Goal: Task Accomplishment & Management: Manage account settings

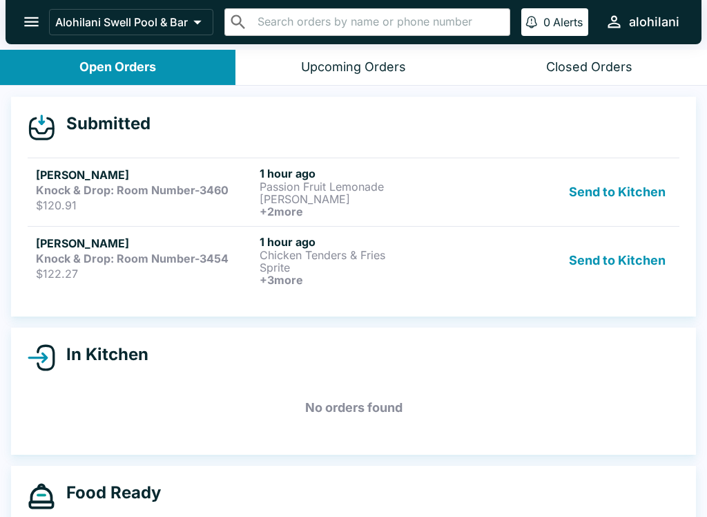
click at [634, 193] on button "Send to Kitchen" at bounding box center [618, 191] width 108 height 51
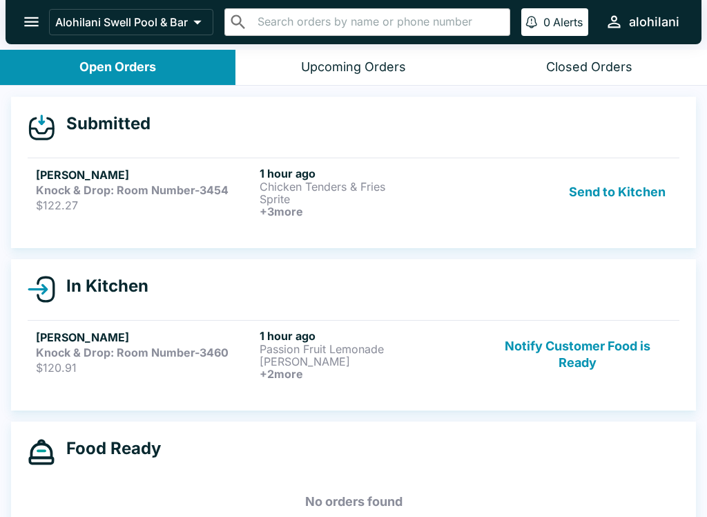
click at [633, 198] on button "Send to Kitchen" at bounding box center [618, 191] width 108 height 51
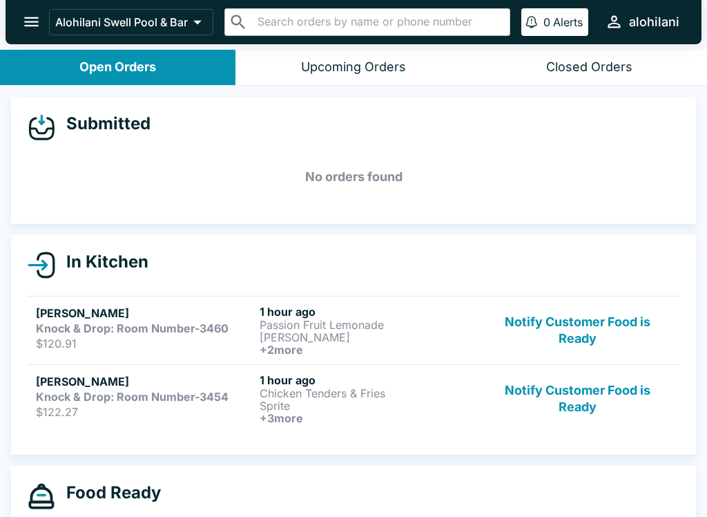
click at [97, 340] on p "$120.91" at bounding box center [145, 343] width 218 height 14
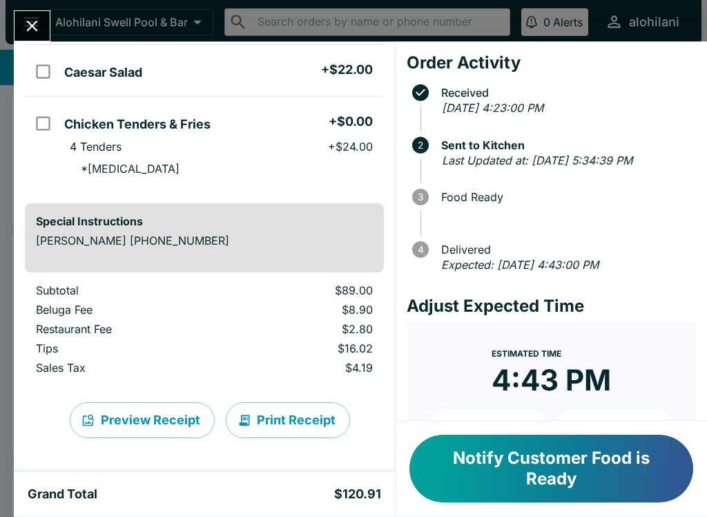
scroll to position [259, 0]
click at [34, 31] on icon "Close" at bounding box center [32, 26] width 19 height 19
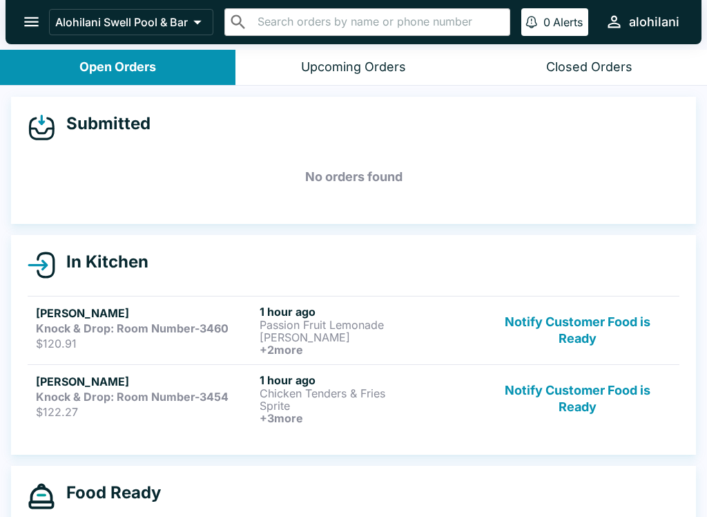
click at [379, 381] on h6 "1 hour ago" at bounding box center [369, 380] width 218 height 14
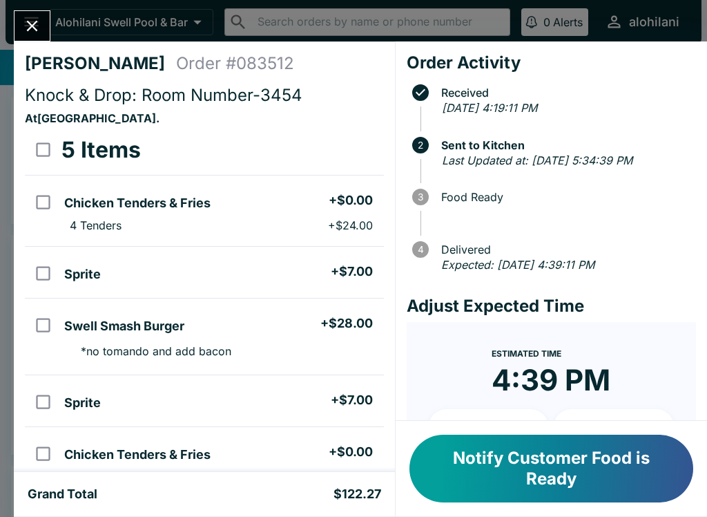
click at [46, 28] on button "Close" at bounding box center [32, 26] width 35 height 30
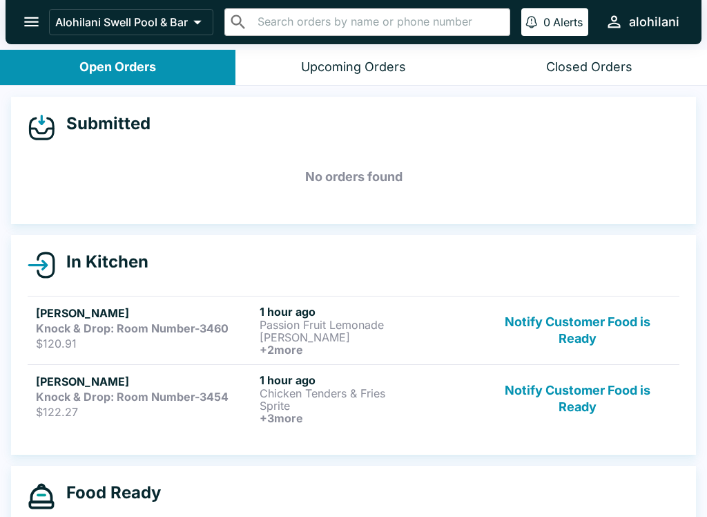
click at [330, 430] on link "[PERSON_NAME] Knock & Drop: Room Number-3454 $122.27 1 hour ago Chicken Tenders…" at bounding box center [354, 398] width 652 height 68
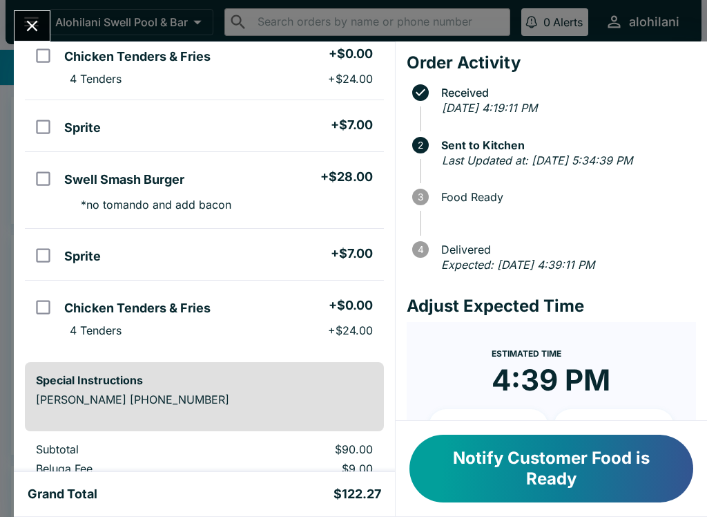
scroll to position [151, 0]
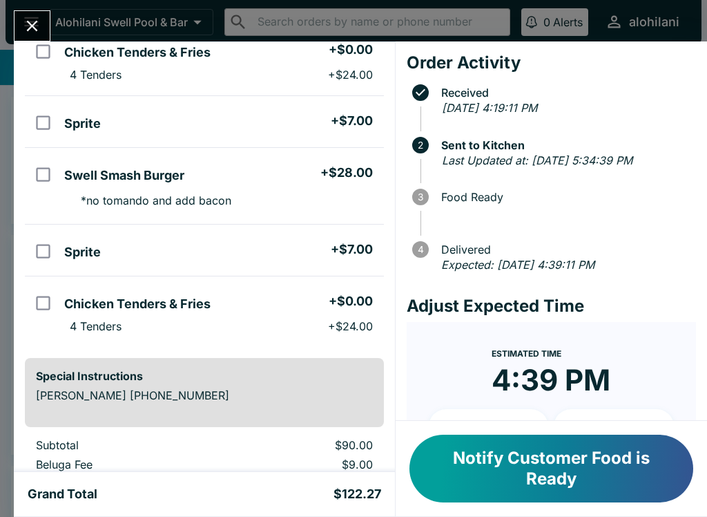
click at [95, 386] on div "Special Instructions [PERSON_NAME] [PHONE_NUMBER]" at bounding box center [204, 392] width 359 height 69
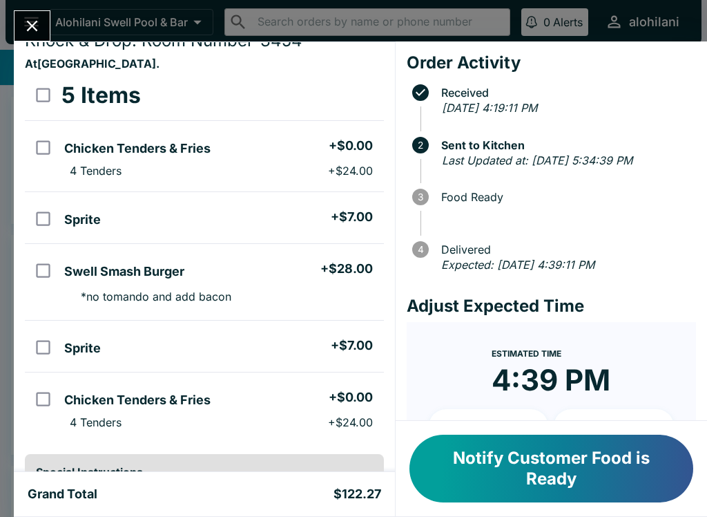
scroll to position [61, 0]
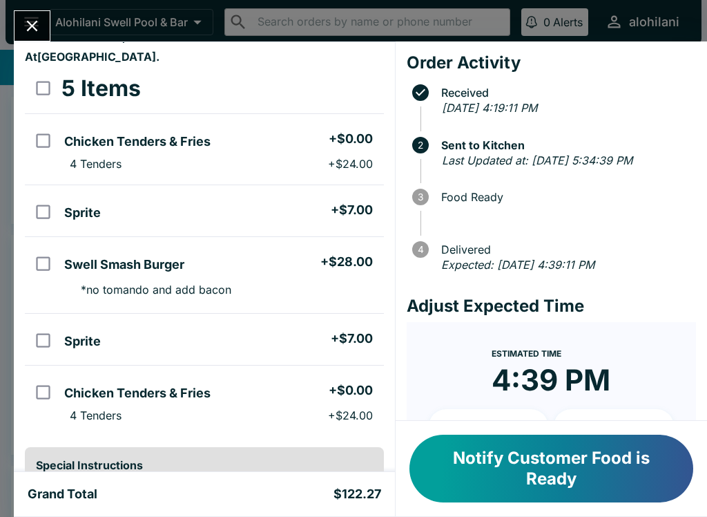
click at [50, 395] on input "orders table" at bounding box center [43, 391] width 31 height 31
checkbox input "true"
click at [47, 140] on input "orders table" at bounding box center [43, 140] width 31 height 31
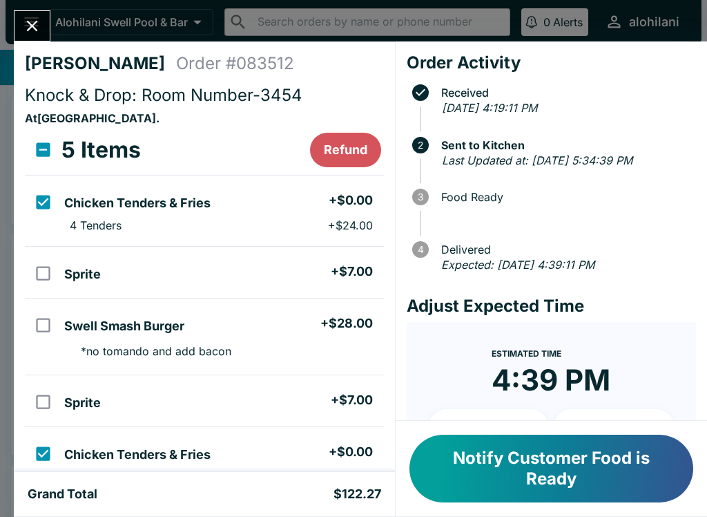
scroll to position [0, 0]
click at [261, 204] on li "Chicken Tenders & Fries + $0.00" at bounding box center [221, 201] width 325 height 29
checkbox input "false"
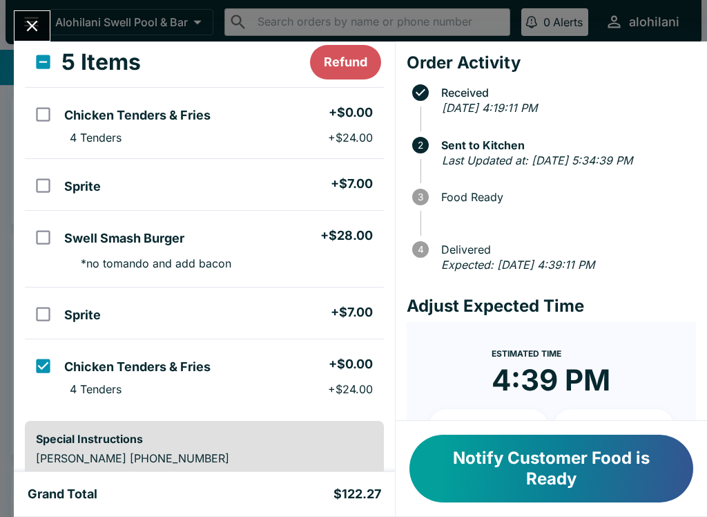
click at [57, 365] on input "orders table" at bounding box center [43, 365] width 31 height 31
checkbox input "false"
click at [44, 28] on button "Close" at bounding box center [32, 26] width 35 height 30
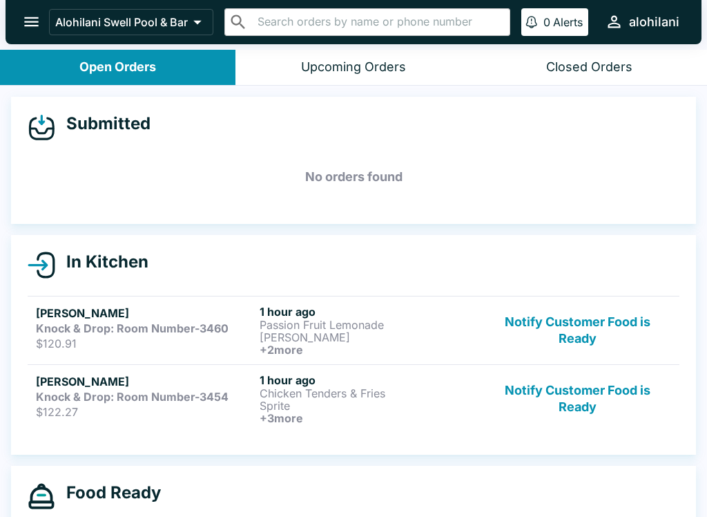
click at [261, 320] on p "Passion Fruit Lemonade" at bounding box center [369, 324] width 218 height 12
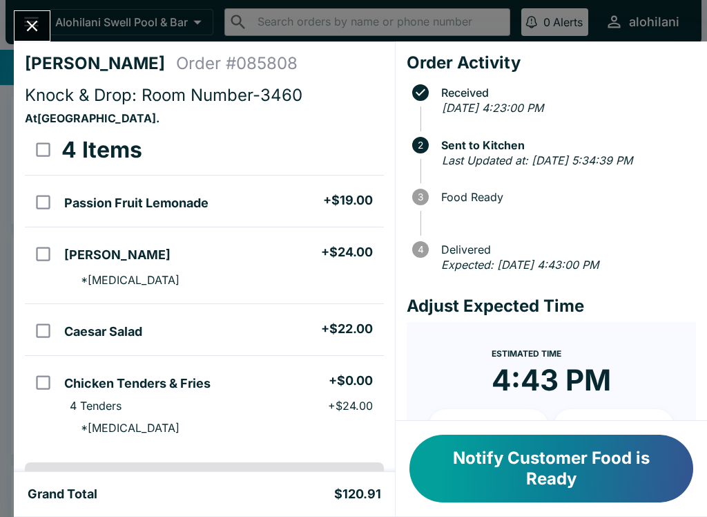
click at [460, 490] on button "Notify Customer Food is Ready" at bounding box center [552, 469] width 284 height 68
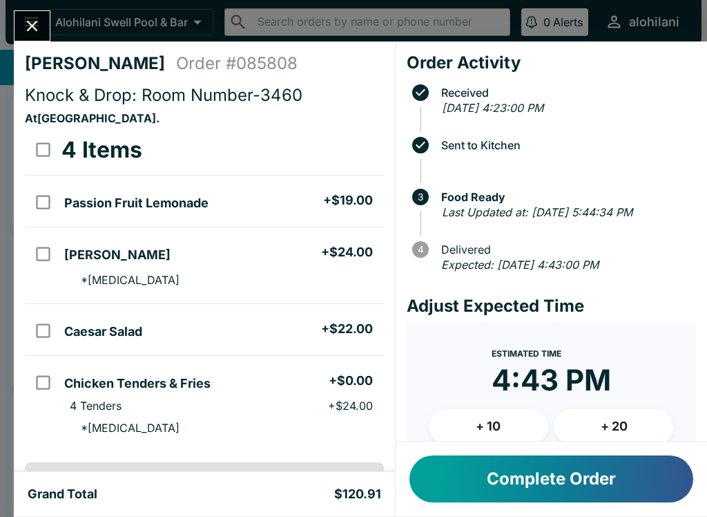
click at [29, 35] on icon "Close" at bounding box center [32, 26] width 19 height 19
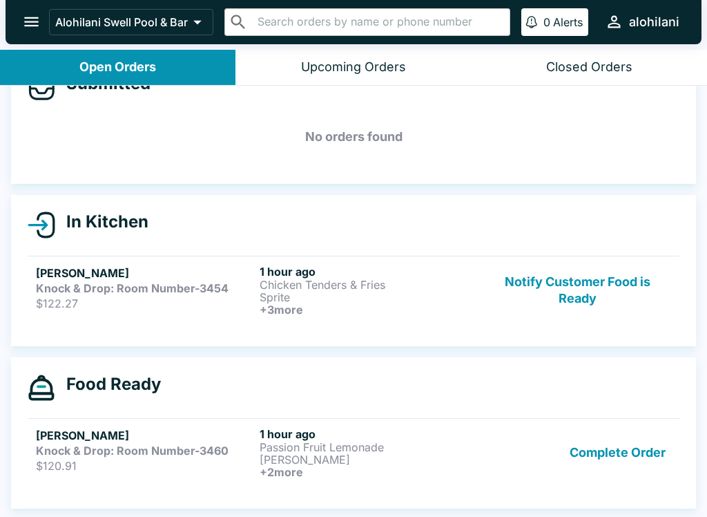
scroll to position [40, 0]
click at [256, 309] on div "[PERSON_NAME] Knock & Drop: Room Number-3454 $122.27 1 hour ago Chicken Tenders…" at bounding box center [354, 290] width 636 height 51
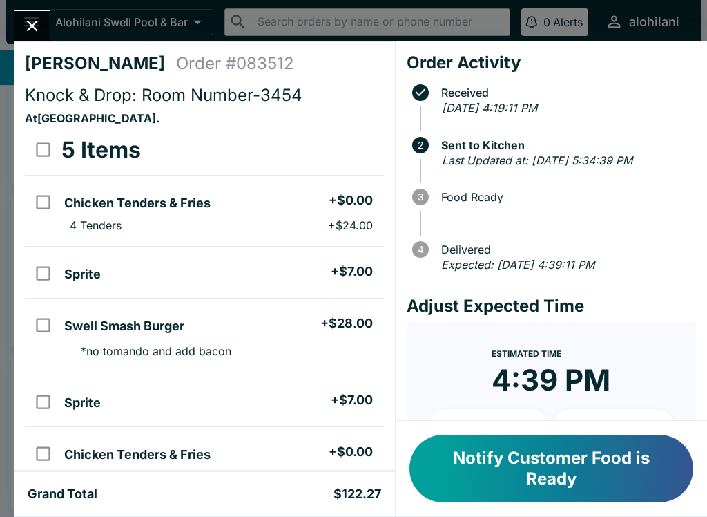
click at [586, 483] on button "Notify Customer Food is Ready" at bounding box center [552, 469] width 284 height 68
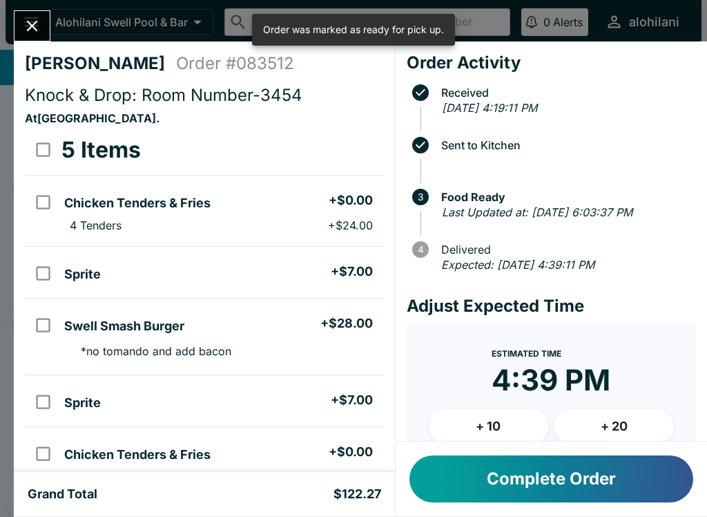
click at [653, 481] on button "Complete Order" at bounding box center [552, 478] width 284 height 47
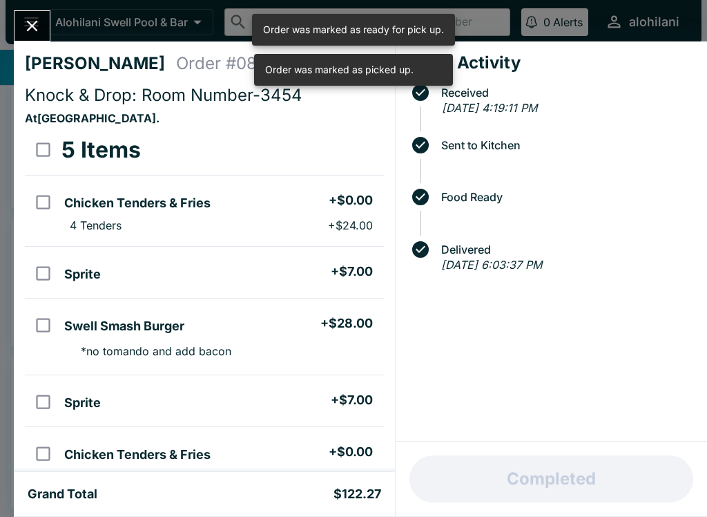
scroll to position [16, 0]
click at [33, 32] on icon "Close" at bounding box center [32, 26] width 19 height 19
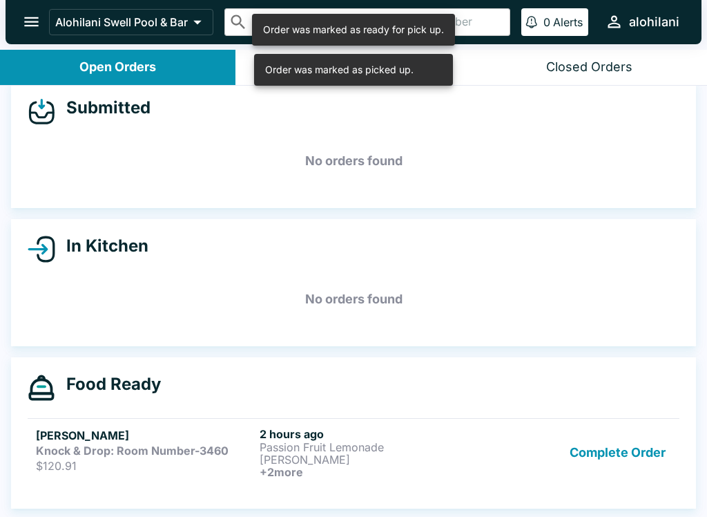
click at [607, 446] on button "Complete Order" at bounding box center [617, 452] width 107 height 51
